Goal: Consume media (video, audio): Consume media (video, audio)

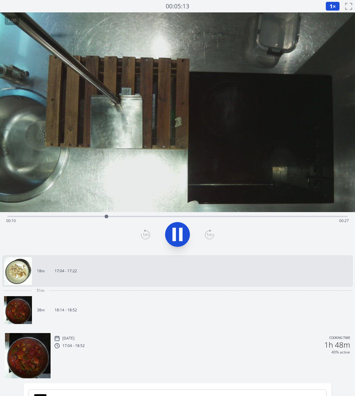
click at [175, 236] on icon at bounding box center [174, 234] width 3 height 13
drag, startPoint x: 106, startPoint y: 219, endPoint x: -3, endPoint y: 223, distance: 109.7
click at [0, 223] on html "Discard Recording? You will not be able to recover this once discarded. Cancel …" at bounding box center [177, 259] width 355 height 518
click at [174, 236] on icon at bounding box center [178, 234] width 10 height 13
click at [174, 236] on icon at bounding box center [174, 234] width 3 height 13
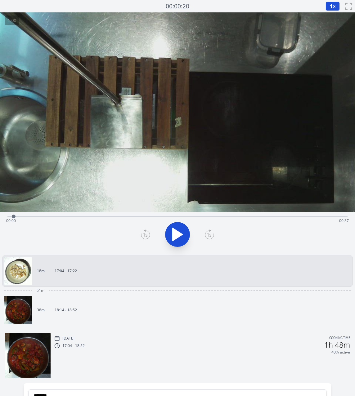
click at [174, 236] on icon at bounding box center [178, 234] width 10 height 13
click at [174, 236] on icon at bounding box center [174, 234] width 3 height 13
click at [145, 236] on icon at bounding box center [145, 235] width 9 height 10
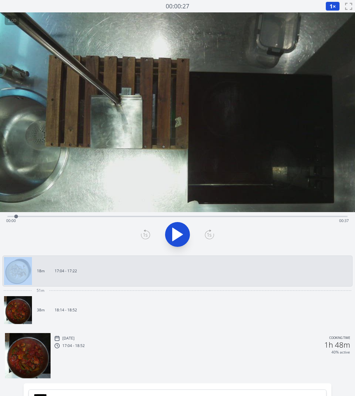
click at [145, 236] on icon at bounding box center [145, 235] width 9 height 10
click at [145, 235] on icon at bounding box center [145, 235] width 9 height 10
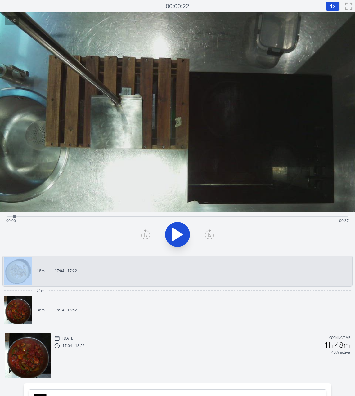
click at [145, 235] on icon at bounding box center [145, 235] width 9 height 10
click at [211, 235] on icon at bounding box center [209, 235] width 9 height 10
click at [180, 235] on icon at bounding box center [178, 234] width 10 height 13
click at [180, 235] on icon at bounding box center [180, 234] width 3 height 13
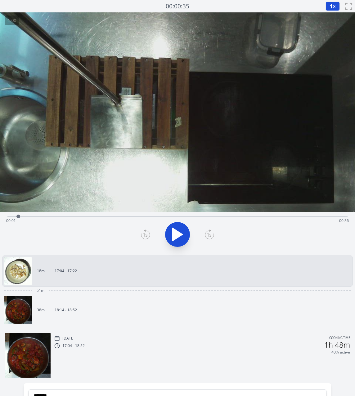
click at [147, 230] on icon at bounding box center [145, 235] width 9 height 10
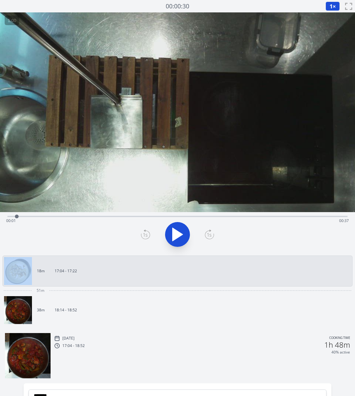
click at [147, 230] on icon at bounding box center [145, 235] width 9 height 10
click at [213, 233] on icon at bounding box center [209, 235] width 9 height 10
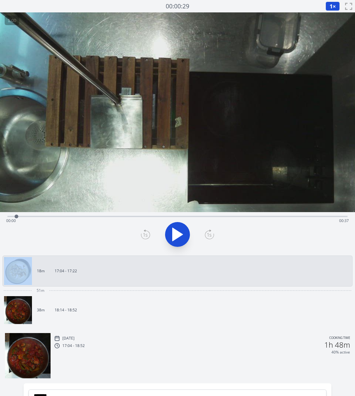
click at [213, 233] on icon at bounding box center [209, 235] width 9 height 10
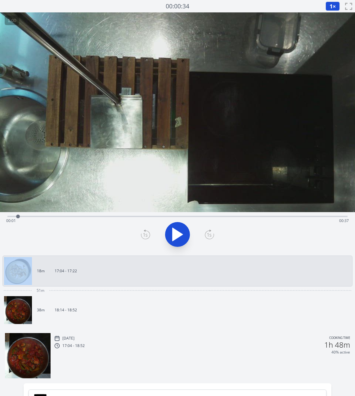
click at [213, 233] on icon at bounding box center [209, 235] width 9 height 10
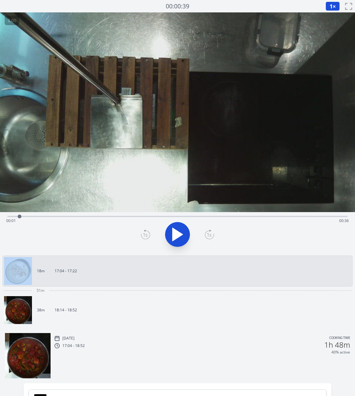
click at [213, 233] on icon at bounding box center [209, 235] width 9 height 10
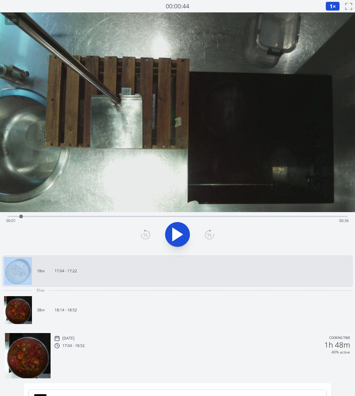
click at [213, 233] on icon at bounding box center [209, 235] width 9 height 10
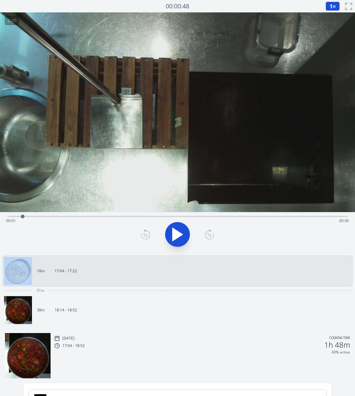
click at [213, 233] on icon at bounding box center [209, 235] width 9 height 10
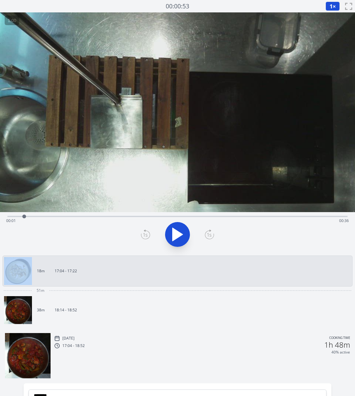
click at [213, 233] on icon at bounding box center [209, 235] width 9 height 10
click at [213, 232] on icon at bounding box center [209, 235] width 9 height 10
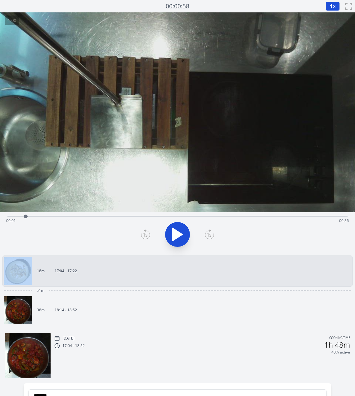
click at [213, 232] on icon at bounding box center [209, 235] width 9 height 10
click at [178, 232] on icon at bounding box center [178, 234] width 10 height 13
click at [178, 232] on icon at bounding box center [177, 234] width 17 height 17
click at [208, 233] on icon at bounding box center [209, 235] width 4 height 4
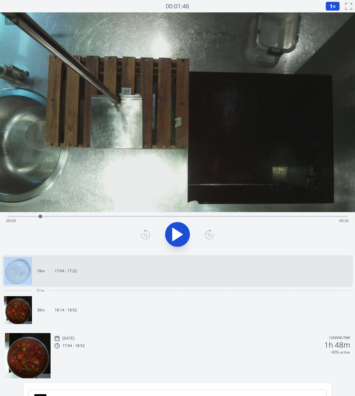
click at [208, 233] on icon at bounding box center [209, 235] width 4 height 4
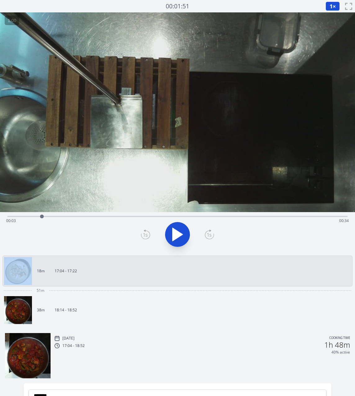
click at [208, 233] on icon at bounding box center [209, 235] width 4 height 4
click at [152, 216] on div "Time elapsed: 00:28 Time remaining: 00:09" at bounding box center [177, 221] width 343 height 10
click at [183, 243] on icon at bounding box center [177, 234] width 17 height 17
click at [142, 235] on icon at bounding box center [145, 235] width 9 height 10
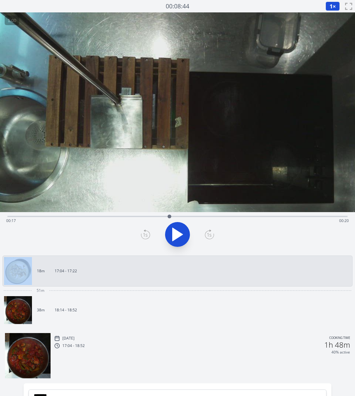
click at [142, 235] on icon at bounding box center [145, 235] width 9 height 10
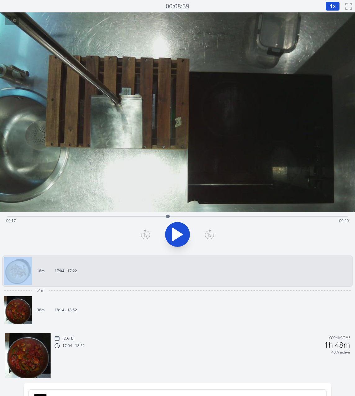
click at [142, 235] on icon at bounding box center [145, 235] width 9 height 10
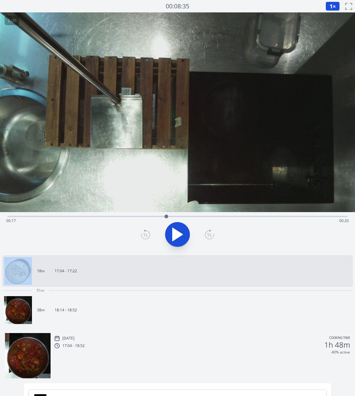
click at [142, 235] on icon at bounding box center [145, 235] width 9 height 10
click at [200, 240] on div at bounding box center [178, 235] width 348 height 30
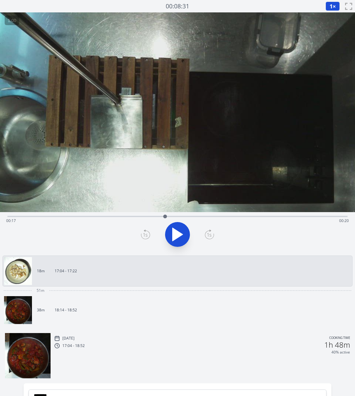
click at [204, 237] on div at bounding box center [178, 235] width 348 height 30
click at [207, 237] on icon at bounding box center [209, 235] width 9 height 10
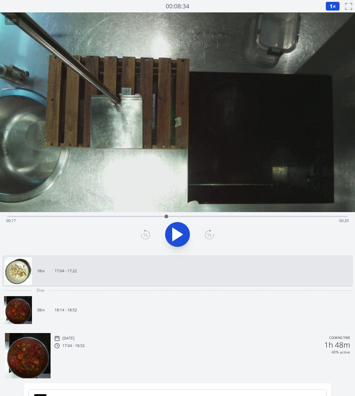
click at [207, 237] on icon at bounding box center [209, 235] width 9 height 10
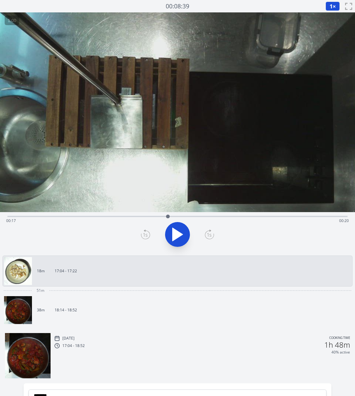
click at [207, 237] on icon at bounding box center [209, 235] width 9 height 10
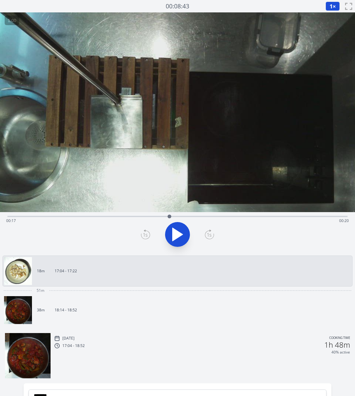
click at [207, 237] on icon at bounding box center [209, 235] width 9 height 10
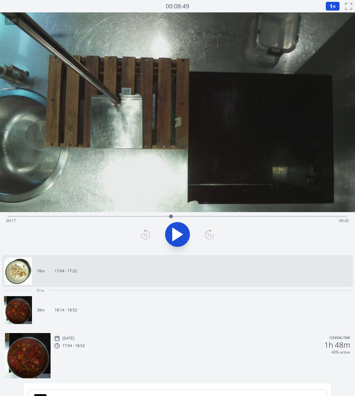
click at [207, 237] on icon at bounding box center [209, 235] width 9 height 10
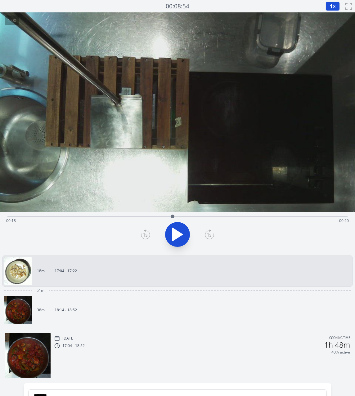
click at [207, 237] on icon at bounding box center [209, 235] width 9 height 10
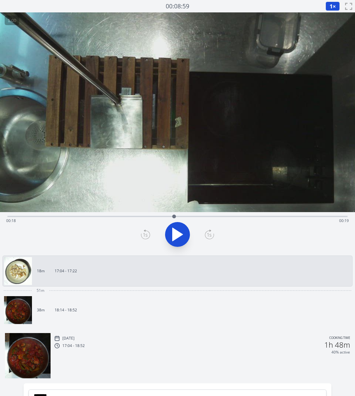
click at [207, 237] on icon at bounding box center [209, 235] width 9 height 10
click at [146, 235] on icon at bounding box center [145, 235] width 4 height 4
click at [212, 237] on icon at bounding box center [209, 235] width 9 height 10
click at [209, 234] on icon at bounding box center [209, 235] width 9 height 10
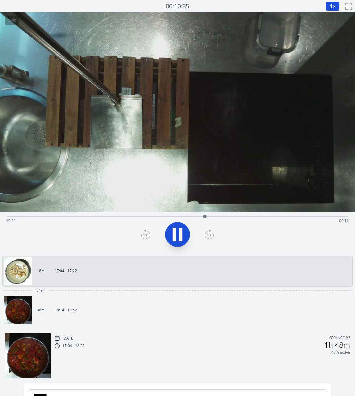
click at [176, 236] on icon at bounding box center [174, 234] width 3 height 13
click at [142, 236] on icon at bounding box center [145, 235] width 9 height 10
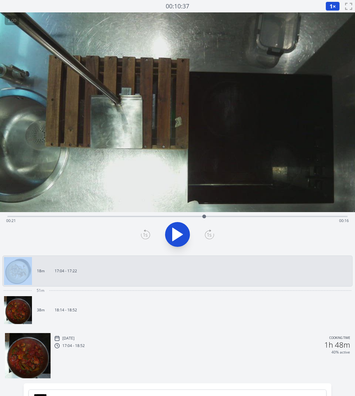
click at [142, 236] on icon at bounding box center [145, 235] width 9 height 10
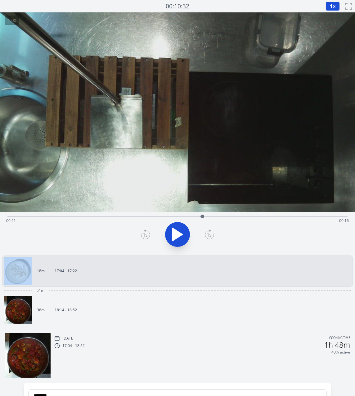
click at [142, 236] on icon at bounding box center [145, 235] width 9 height 10
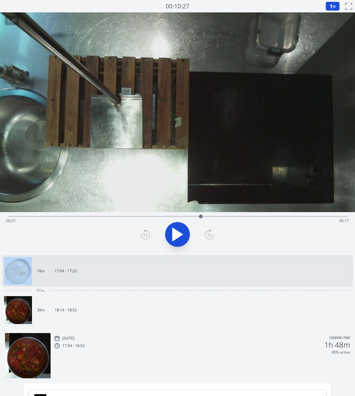
click at [142, 236] on icon at bounding box center [145, 235] width 9 height 10
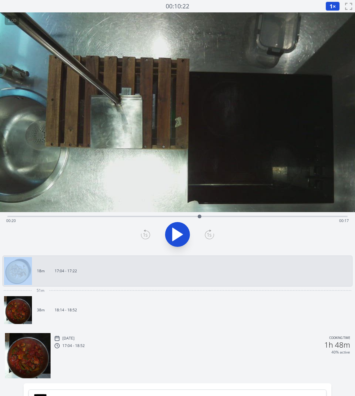
click at [142, 236] on icon at bounding box center [145, 235] width 9 height 10
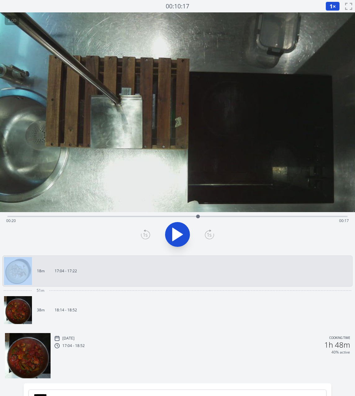
click at [142, 236] on icon at bounding box center [145, 235] width 9 height 10
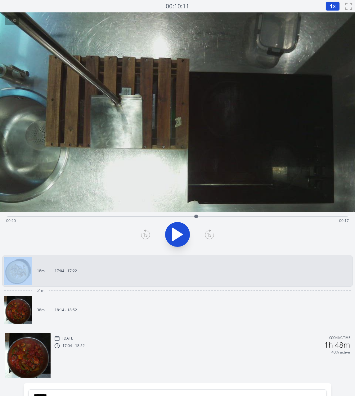
click at [142, 236] on icon at bounding box center [145, 235] width 9 height 10
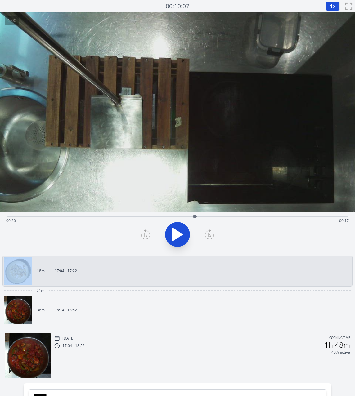
click at [142, 236] on icon at bounding box center [145, 235] width 9 height 10
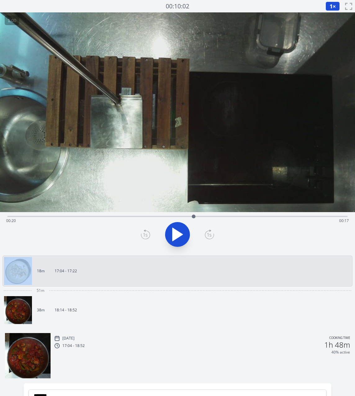
click at [142, 236] on icon at bounding box center [145, 235] width 9 height 10
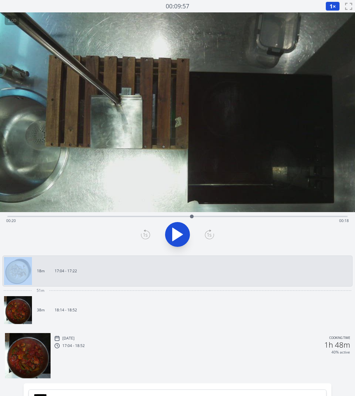
click at [142, 236] on icon at bounding box center [145, 235] width 9 height 10
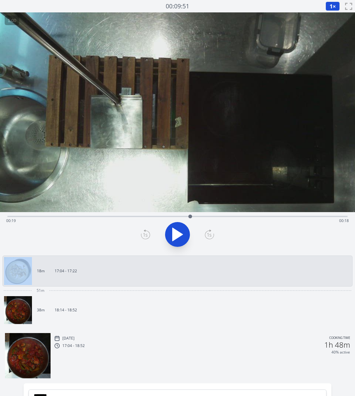
click at [142, 236] on icon at bounding box center [145, 235] width 9 height 10
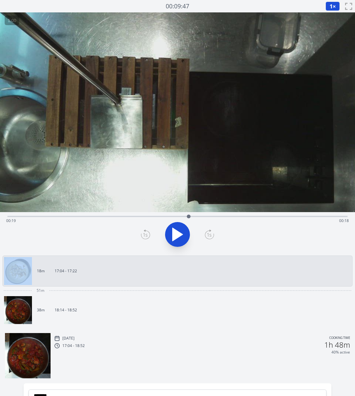
click at [142, 236] on icon at bounding box center [145, 235] width 9 height 10
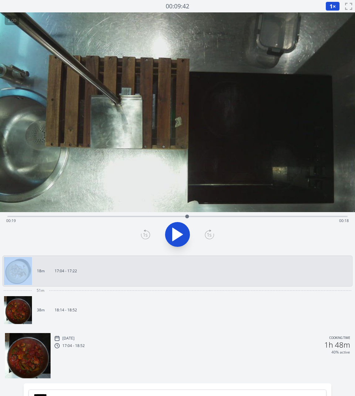
click at [142, 236] on icon at bounding box center [145, 235] width 9 height 10
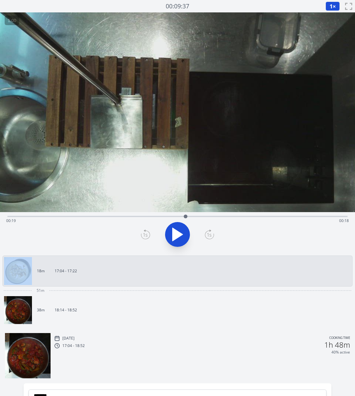
click at [142, 236] on icon at bounding box center [145, 235] width 9 height 10
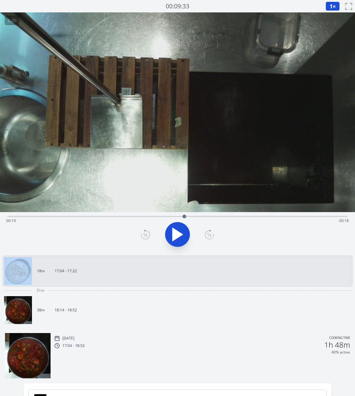
click at [142, 236] on icon at bounding box center [145, 235] width 9 height 10
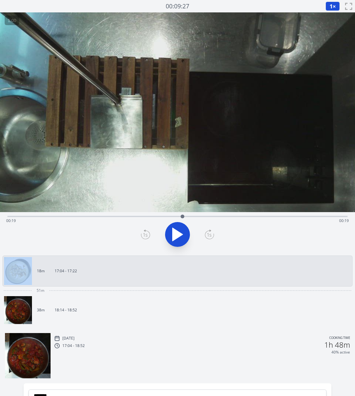
click at [142, 236] on icon at bounding box center [145, 235] width 9 height 10
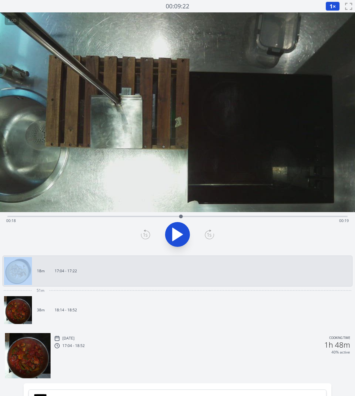
click at [142, 236] on icon at bounding box center [145, 235] width 9 height 10
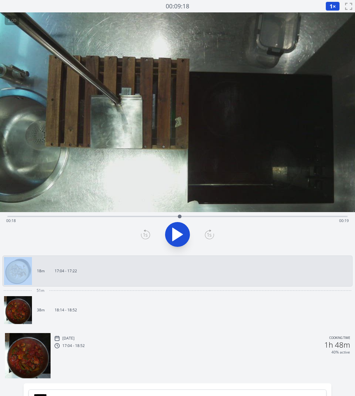
click at [142, 236] on icon at bounding box center [145, 235] width 9 height 10
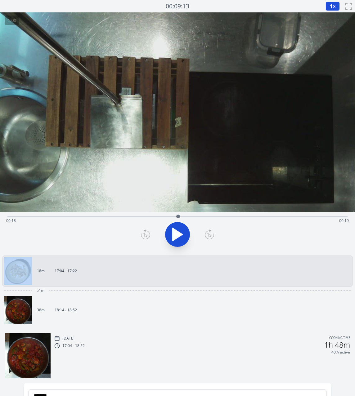
click at [142, 236] on icon at bounding box center [145, 235] width 9 height 10
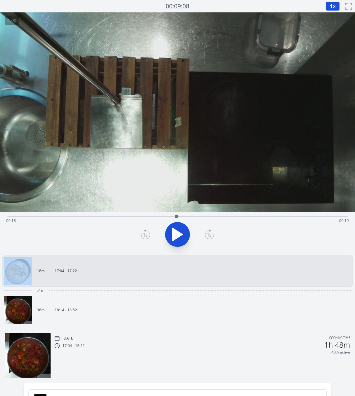
click at [142, 236] on icon at bounding box center [145, 235] width 9 height 10
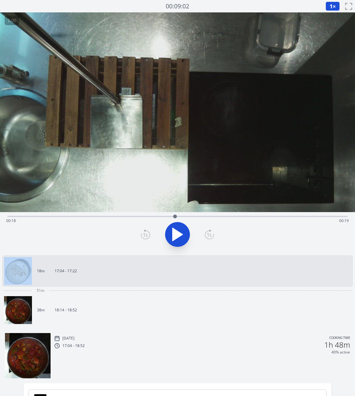
click at [142, 236] on icon at bounding box center [145, 235] width 9 height 10
click at [210, 235] on icon at bounding box center [209, 235] width 9 height 10
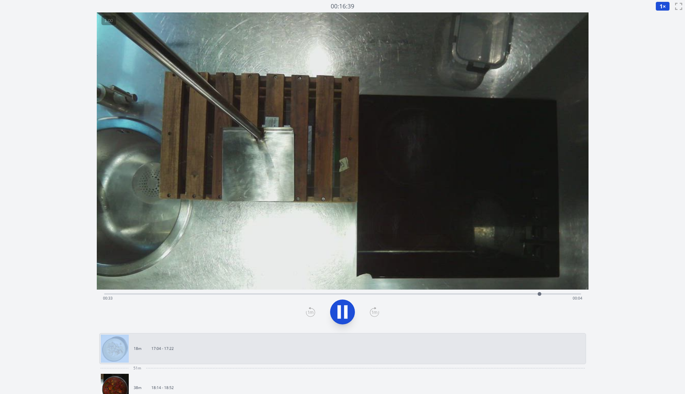
click at [343, 323] on button at bounding box center [342, 311] width 25 height 25
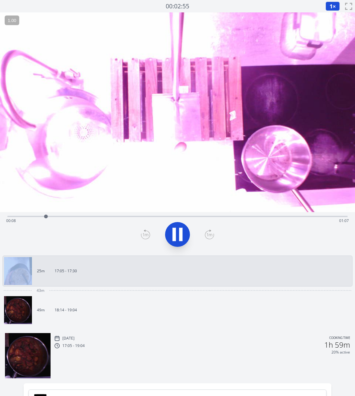
click at [179, 234] on icon at bounding box center [180, 234] width 3 height 13
drag, startPoint x: 44, startPoint y: 216, endPoint x: 0, endPoint y: 219, distance: 44.2
click at [0, 219] on div "Time elapsed: 00:00 Time remaining: 01:16" at bounding box center [177, 232] width 355 height 41
click at [206, 235] on icon at bounding box center [209, 235] width 9 height 10
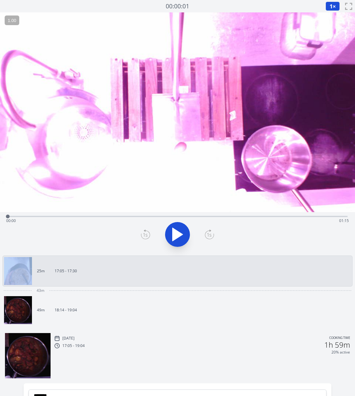
click at [210, 236] on icon at bounding box center [209, 235] width 9 height 10
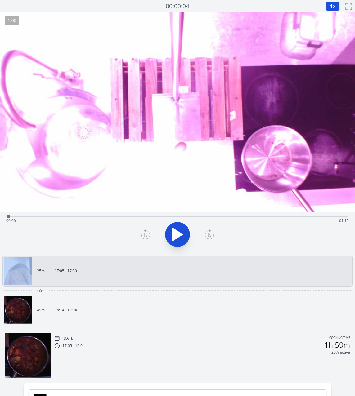
click at [210, 236] on icon at bounding box center [209, 235] width 9 height 10
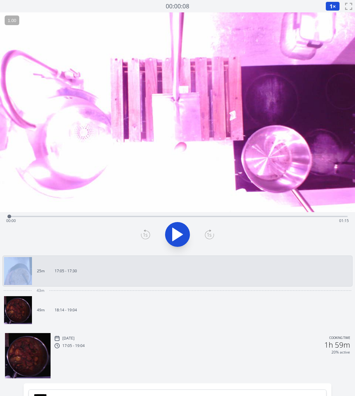
click at [210, 236] on icon at bounding box center [209, 235] width 9 height 10
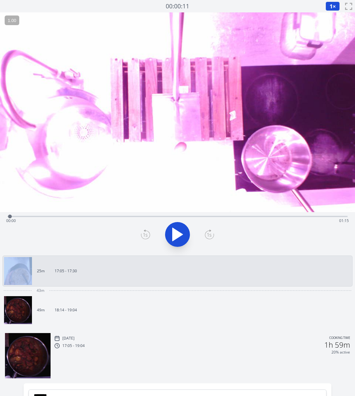
click at [210, 236] on icon at bounding box center [209, 235] width 9 height 10
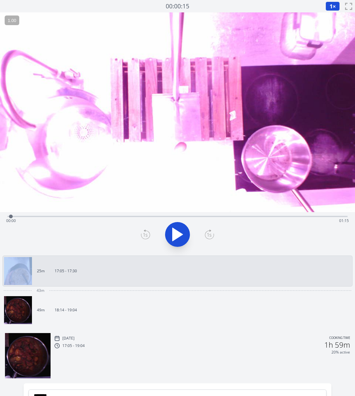
click at [210, 236] on icon at bounding box center [209, 235] width 9 height 10
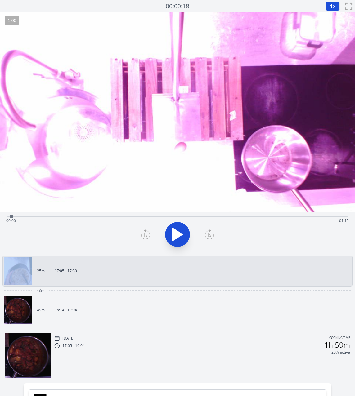
click at [210, 236] on icon at bounding box center [209, 235] width 9 height 10
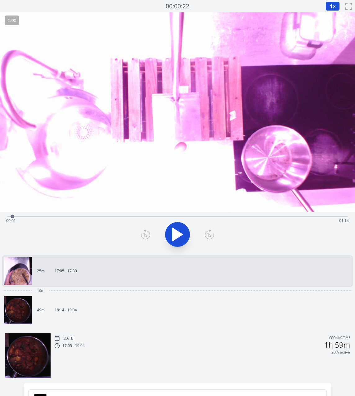
click at [145, 237] on icon at bounding box center [145, 235] width 9 height 10
click at [208, 237] on icon at bounding box center [209, 235] width 9 height 10
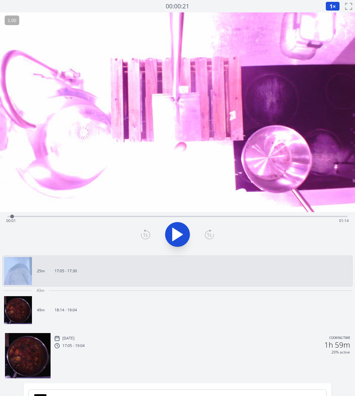
click at [208, 237] on icon at bounding box center [209, 235] width 9 height 10
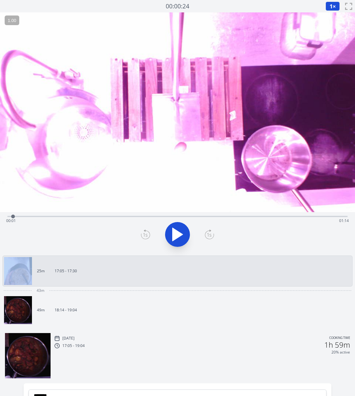
click at [208, 237] on icon at bounding box center [209, 235] width 9 height 10
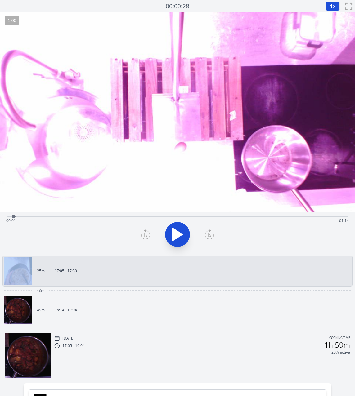
click at [208, 237] on icon at bounding box center [209, 235] width 9 height 10
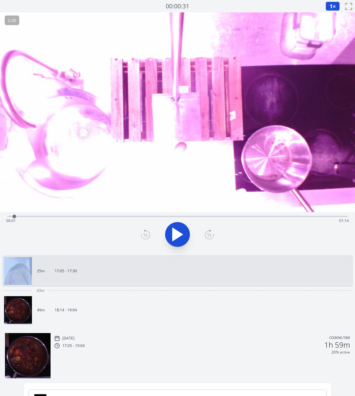
click at [208, 237] on icon at bounding box center [209, 235] width 9 height 10
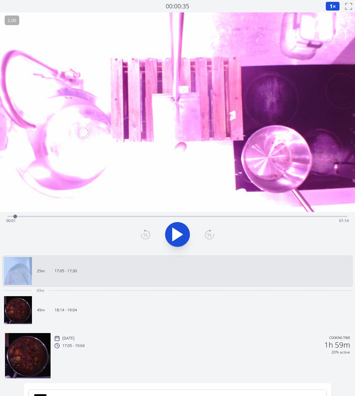
click at [208, 237] on icon at bounding box center [209, 235] width 9 height 10
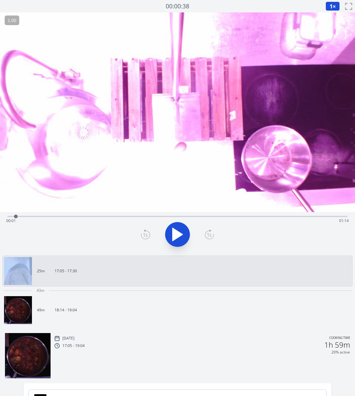
click at [208, 237] on icon at bounding box center [209, 235] width 9 height 10
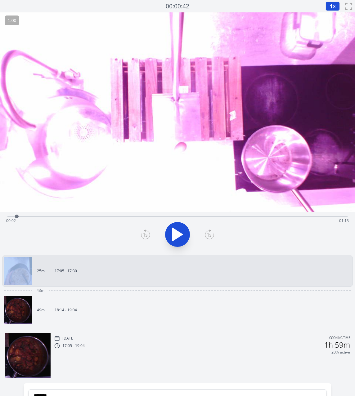
click at [208, 237] on icon at bounding box center [209, 235] width 9 height 10
click at [144, 235] on icon at bounding box center [145, 235] width 9 height 10
click at [207, 234] on icon at bounding box center [209, 235] width 9 height 10
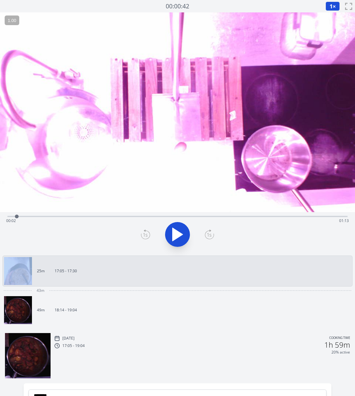
click at [207, 234] on icon at bounding box center [209, 235] width 9 height 10
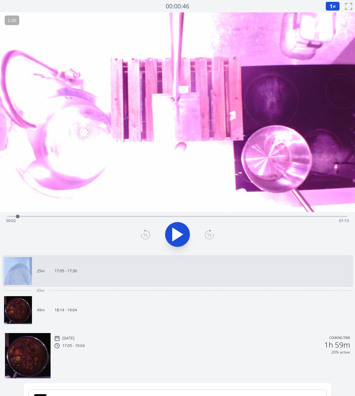
click at [207, 234] on icon at bounding box center [209, 235] width 9 height 10
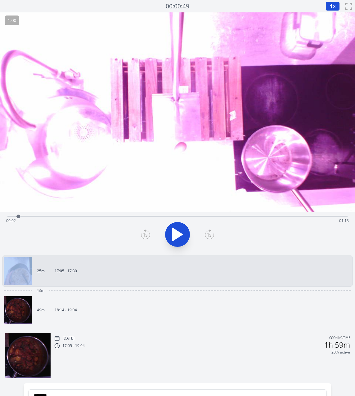
click at [207, 234] on icon at bounding box center [209, 235] width 9 height 10
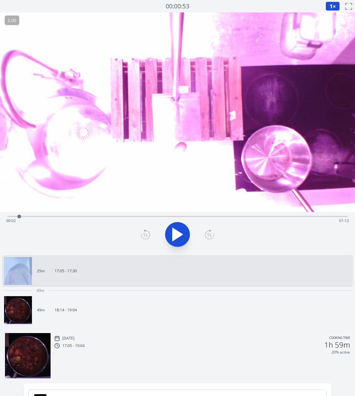
click at [207, 234] on icon at bounding box center [209, 235] width 9 height 10
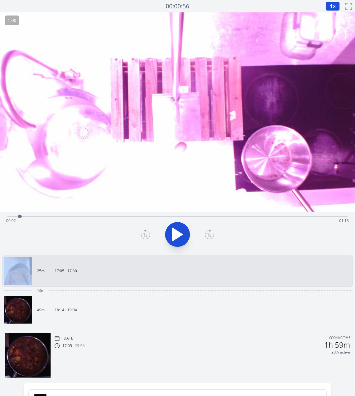
click at [207, 234] on icon at bounding box center [209, 235] width 9 height 10
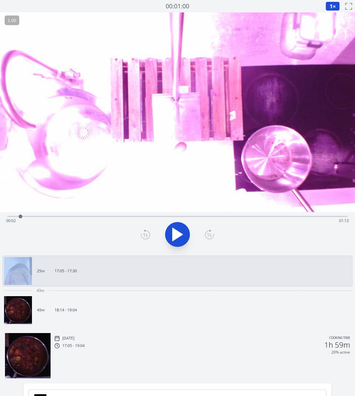
click at [207, 234] on icon at bounding box center [209, 235] width 9 height 10
click at [143, 234] on icon at bounding box center [145, 235] width 9 height 10
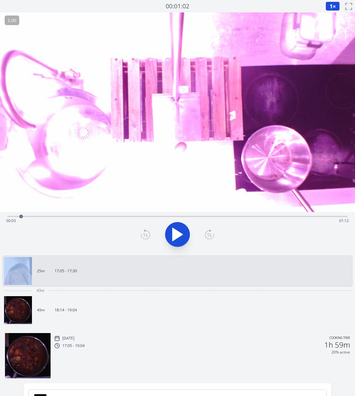
click at [143, 234] on icon at bounding box center [145, 235] width 9 height 10
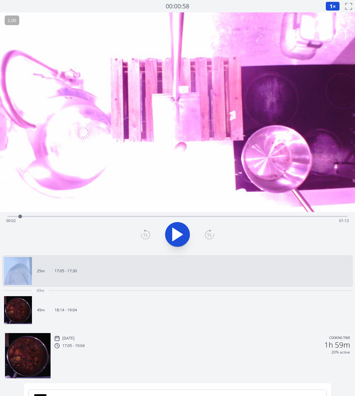
click at [143, 234] on icon at bounding box center [145, 235] width 9 height 10
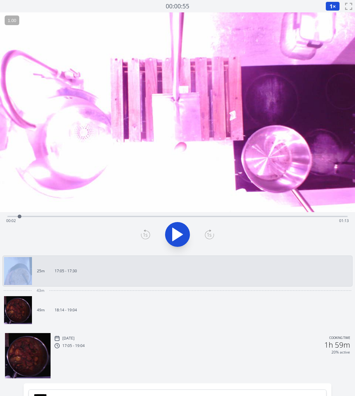
click at [143, 234] on icon at bounding box center [145, 235] width 9 height 10
click at [178, 233] on icon at bounding box center [177, 234] width 17 height 17
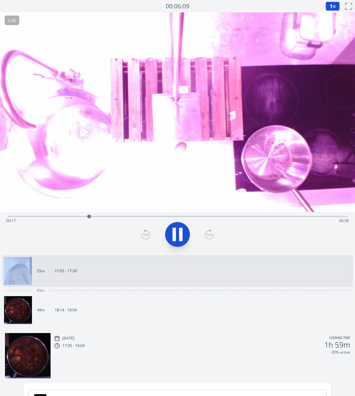
click at [181, 237] on icon at bounding box center [180, 234] width 3 height 13
click at [176, 233] on icon at bounding box center [174, 234] width 3 height 13
click at [208, 234] on icon at bounding box center [209, 235] width 4 height 4
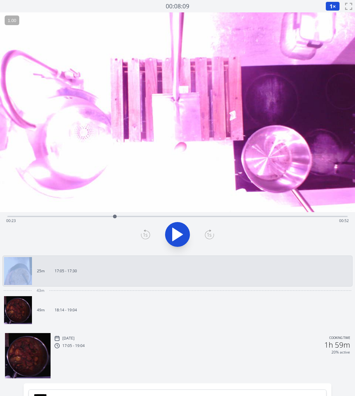
click at [208, 234] on icon at bounding box center [209, 235] width 4 height 4
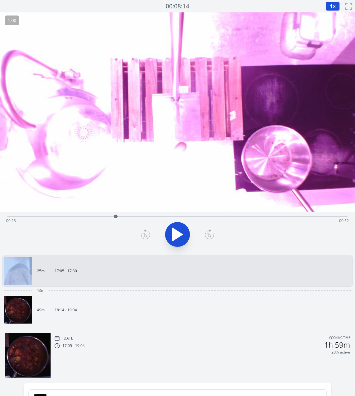
click at [208, 234] on icon at bounding box center [209, 235] width 4 height 4
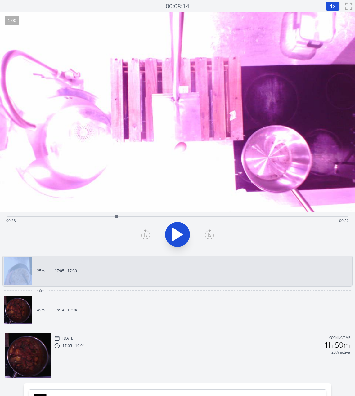
click at [208, 234] on icon at bounding box center [209, 235] width 4 height 4
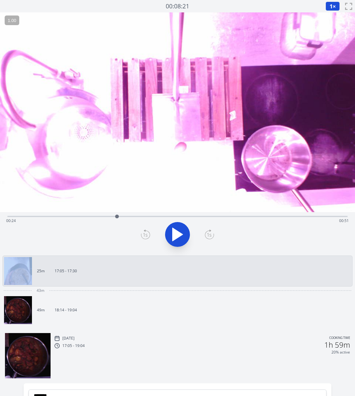
click at [208, 234] on icon at bounding box center [209, 235] width 4 height 4
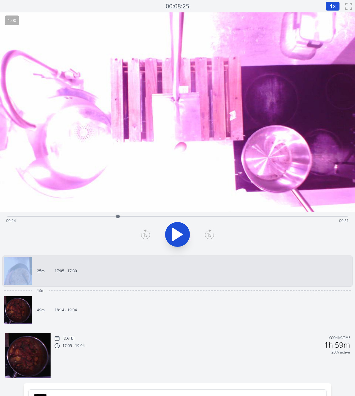
click at [208, 234] on icon at bounding box center [209, 235] width 4 height 4
click at [137, 236] on div at bounding box center [178, 235] width 348 height 30
click at [143, 235] on icon at bounding box center [145, 235] width 9 height 10
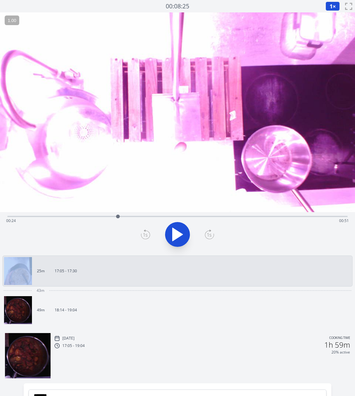
click at [143, 235] on icon at bounding box center [145, 235] width 9 height 10
click at [208, 231] on icon at bounding box center [209, 235] width 9 height 8
click at [173, 241] on icon at bounding box center [174, 234] width 3 height 13
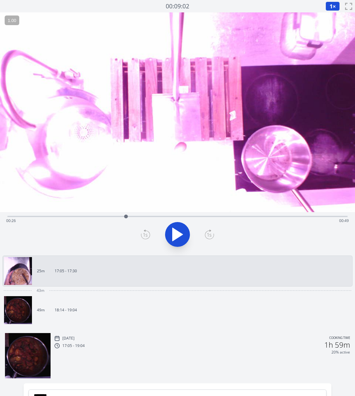
click at [145, 231] on icon at bounding box center [144, 231] width 1 height 2
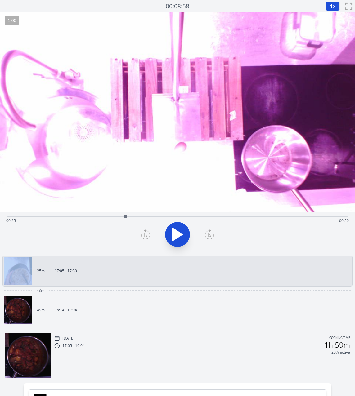
click at [145, 231] on icon at bounding box center [144, 231] width 1 height 2
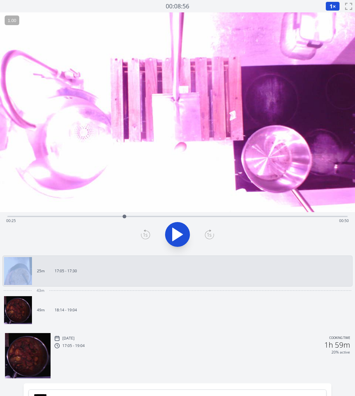
click at [145, 231] on icon at bounding box center [144, 231] width 1 height 2
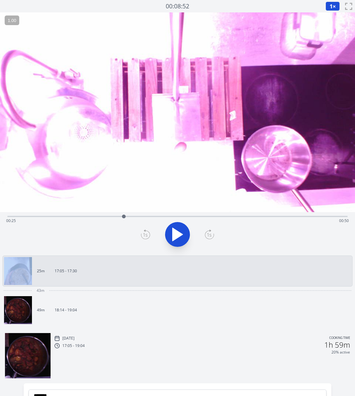
click at [145, 231] on icon at bounding box center [144, 231] width 1 height 2
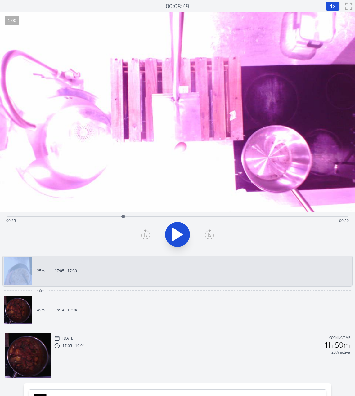
click at [145, 231] on icon at bounding box center [144, 231] width 1 height 2
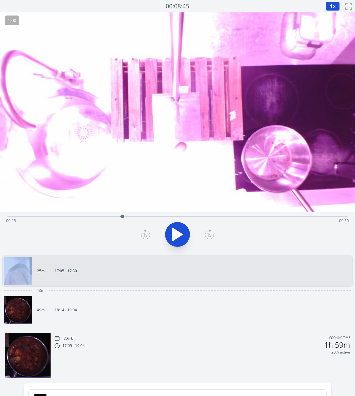
click at [145, 231] on icon at bounding box center [144, 231] width 1 height 2
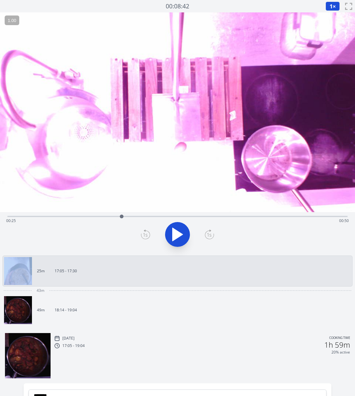
click at [145, 231] on icon at bounding box center [144, 231] width 1 height 2
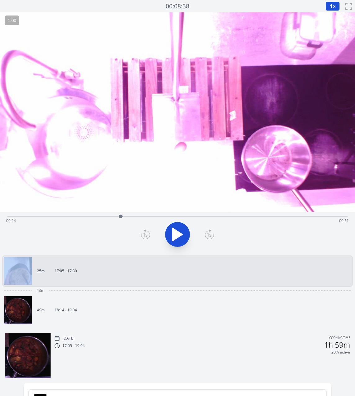
click at [145, 231] on icon at bounding box center [144, 231] width 1 height 2
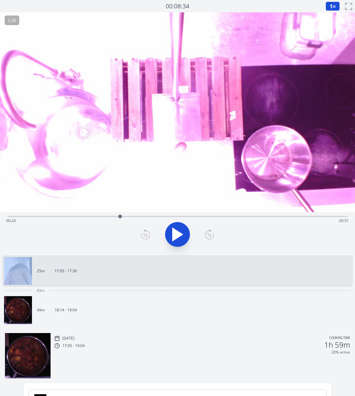
click at [145, 231] on icon at bounding box center [144, 231] width 1 height 2
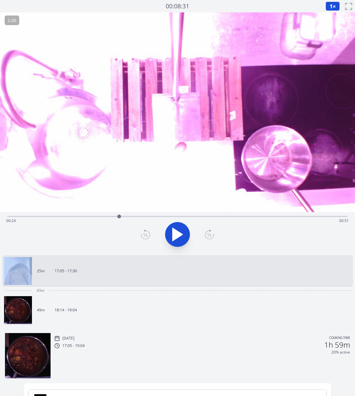
click at [145, 231] on icon at bounding box center [144, 231] width 1 height 2
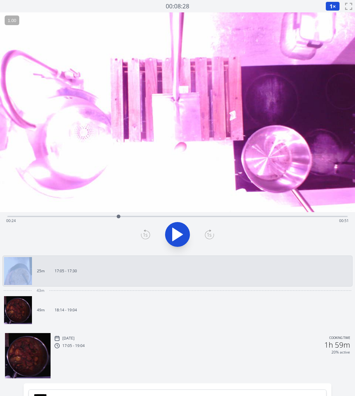
click at [145, 231] on icon at bounding box center [144, 231] width 1 height 2
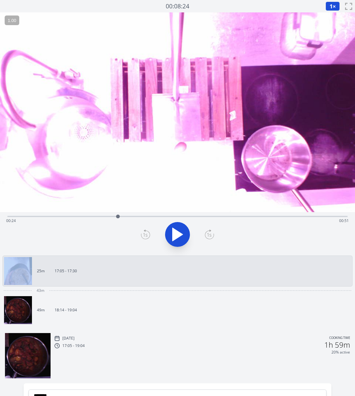
click at [145, 231] on icon at bounding box center [144, 231] width 1 height 2
click at [209, 237] on icon at bounding box center [209, 235] width 9 height 10
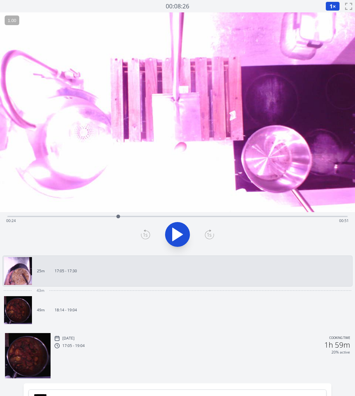
click at [144, 233] on icon at bounding box center [145, 235] width 4 height 4
click at [181, 236] on icon at bounding box center [180, 234] width 3 height 13
click at [0, 0] on icon at bounding box center [0, 0] width 0 height 0
